Goal: Obtain resource: Download file/media

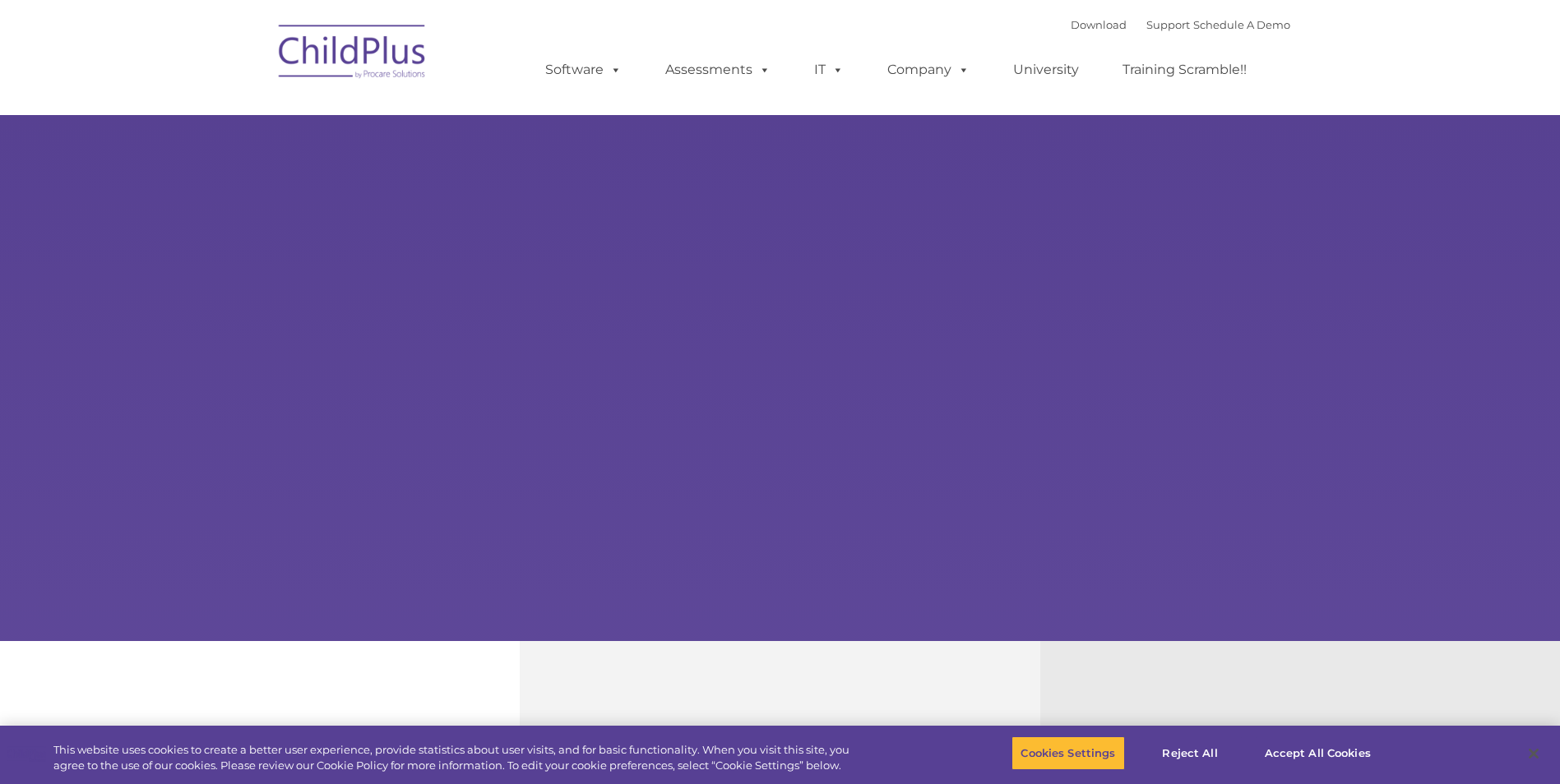
type input ""
select select "MEDIUM"
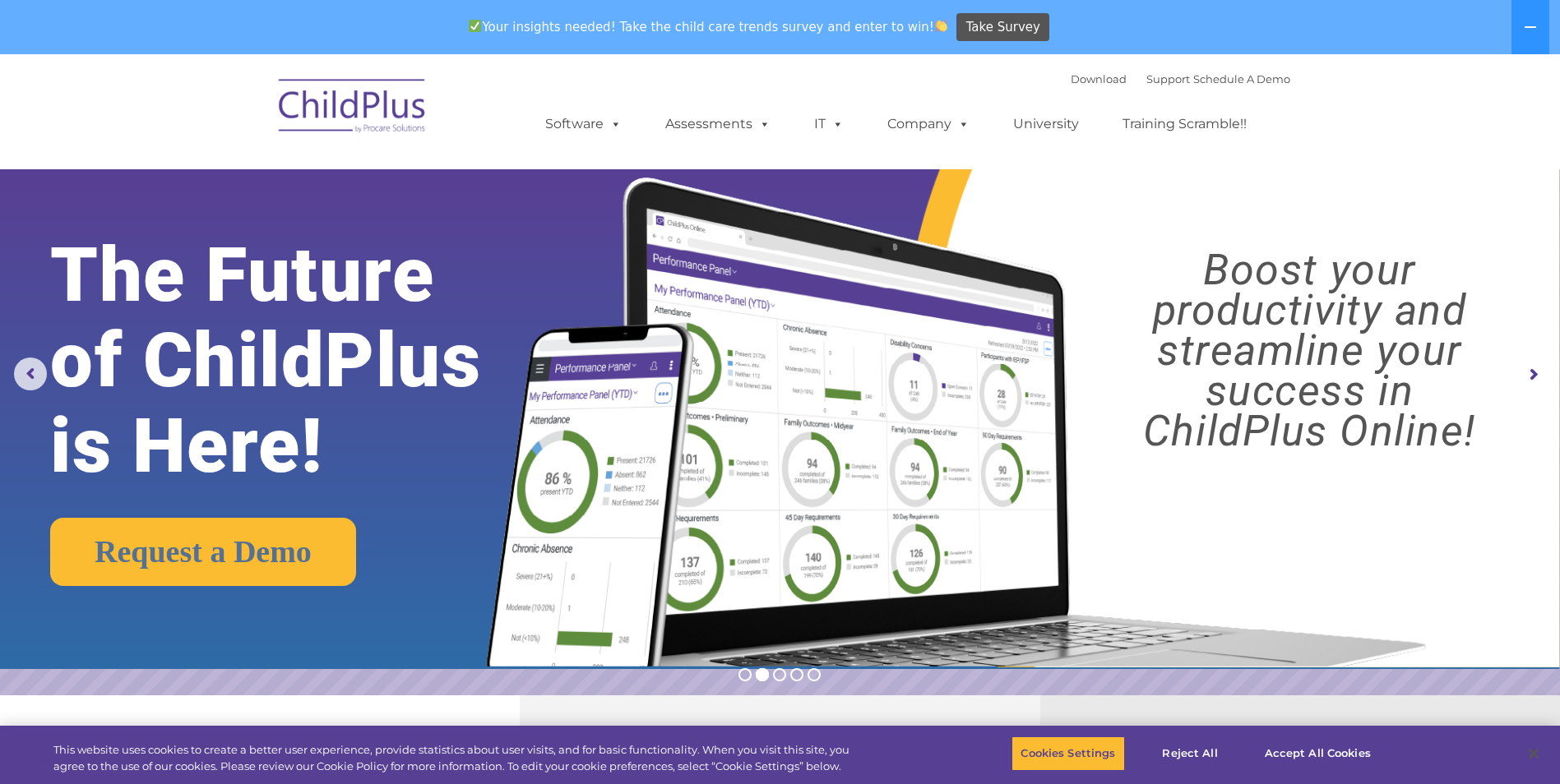
click at [1531, 378] on rs-arrow at bounding box center [1534, 375] width 33 height 33
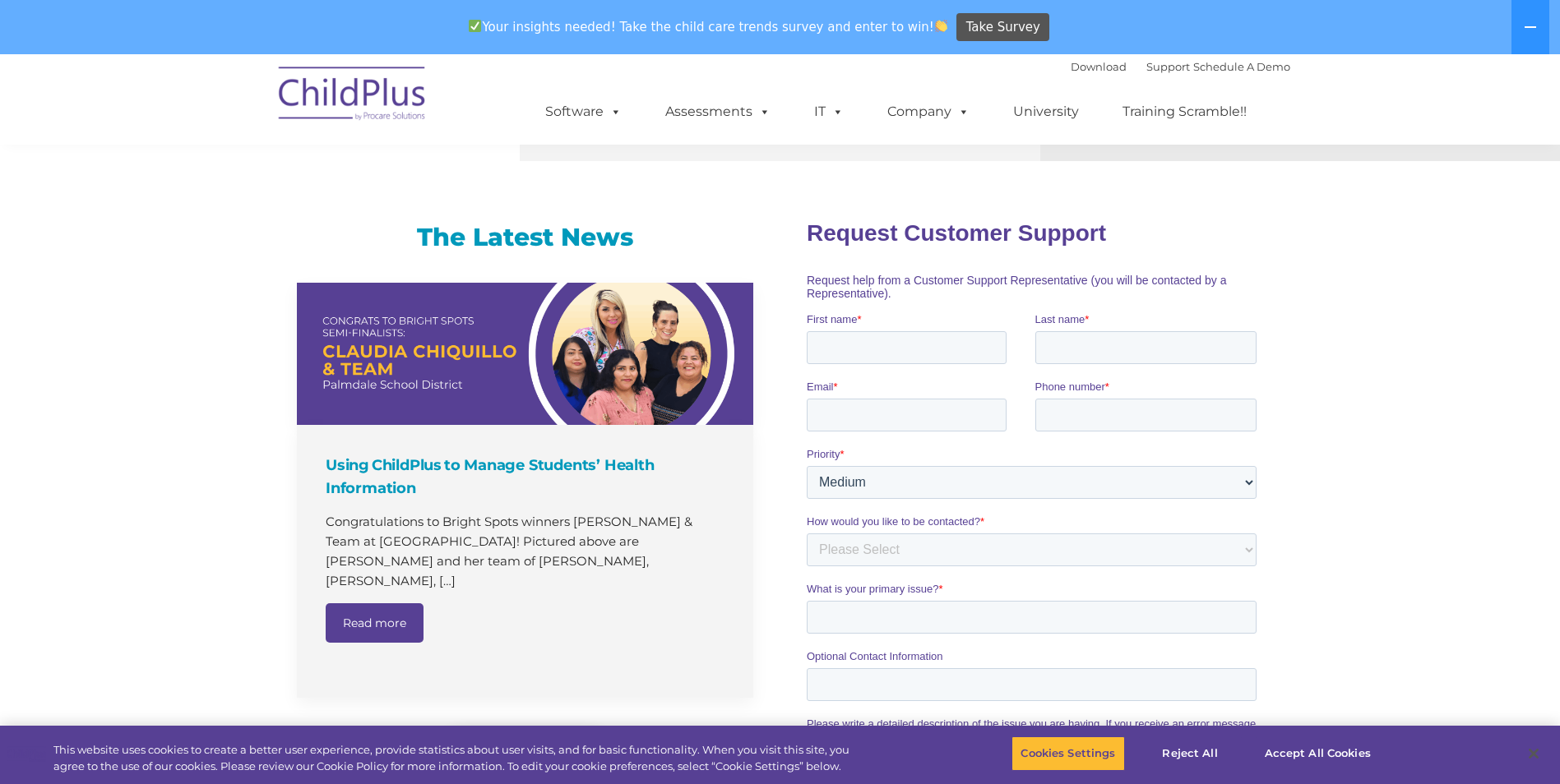
scroll to position [929, 0]
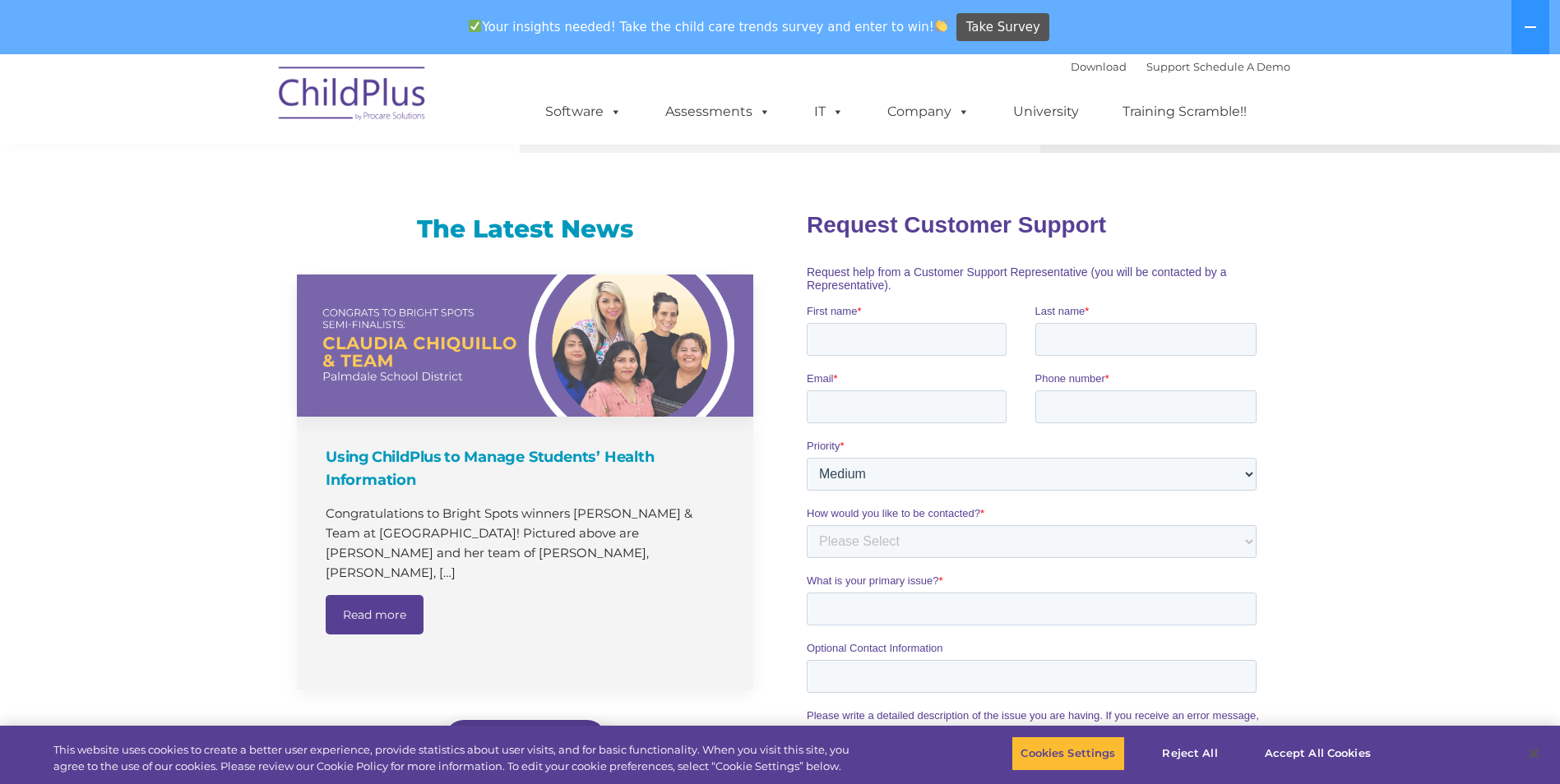
click at [352, 602] on link "Read more" at bounding box center [375, 615] width 98 height 39
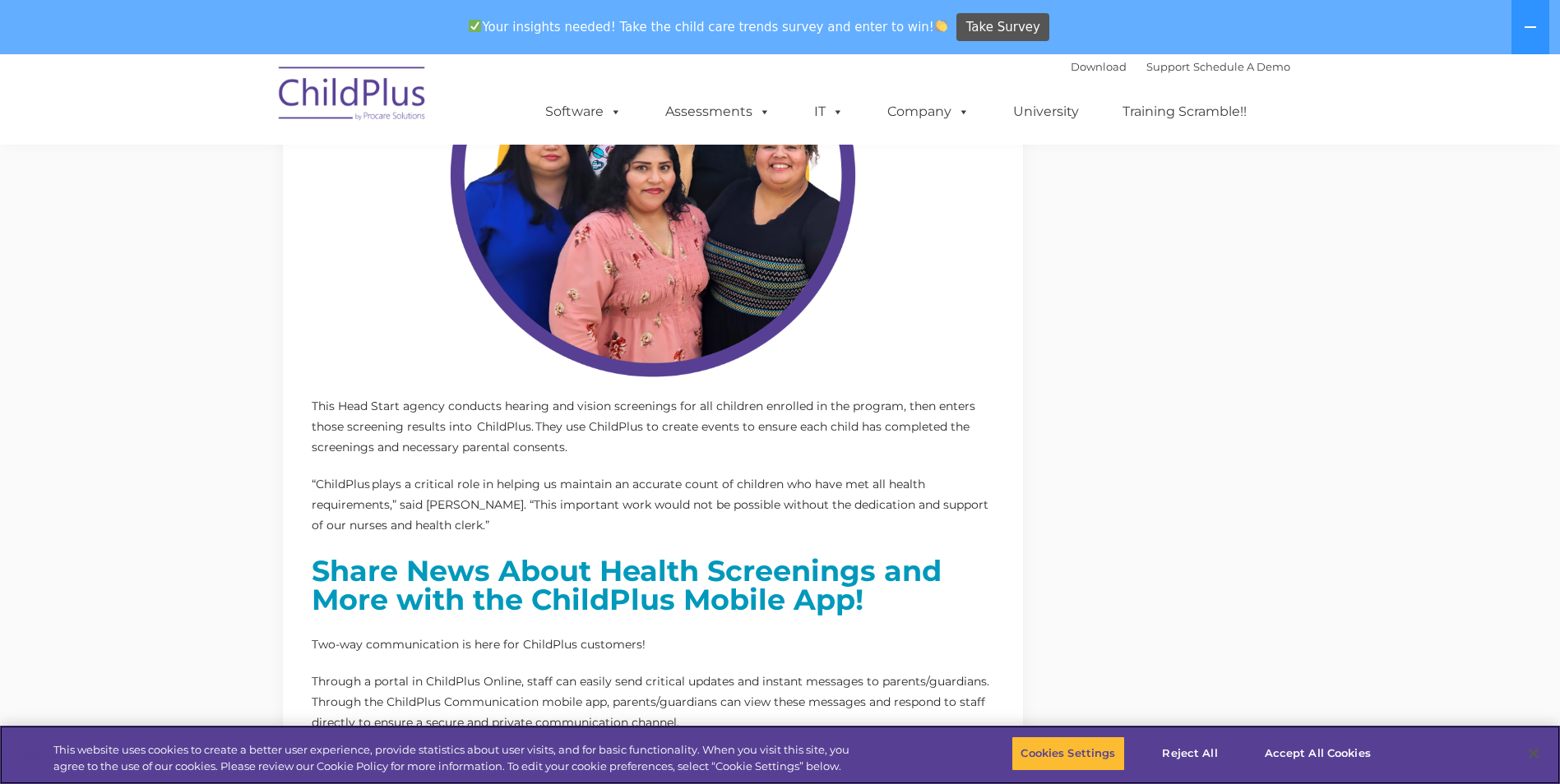
scroll to position [1198, 0]
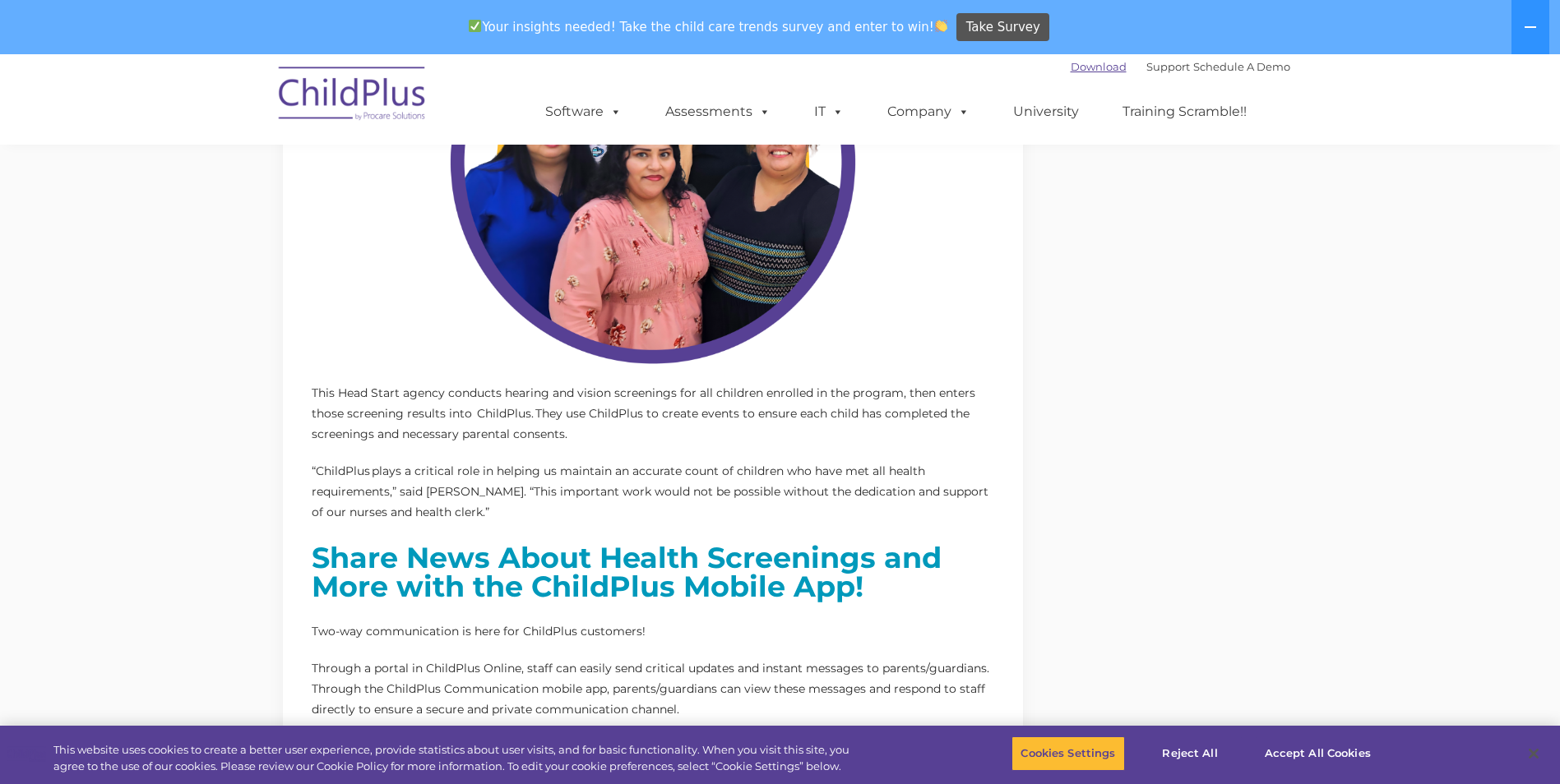
click at [1070, 72] on link "Download" at bounding box center [1098, 66] width 56 height 13
